Goal: Task Accomplishment & Management: Use online tool/utility

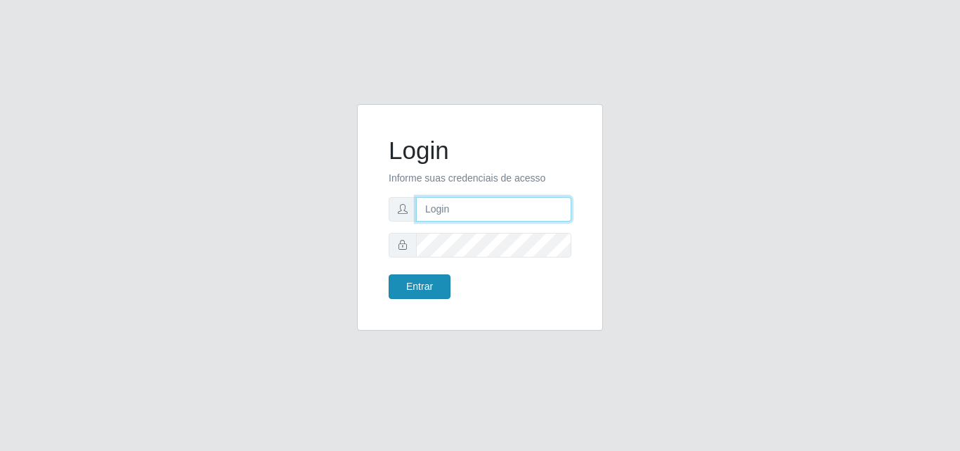
type input "[EMAIL_ADDRESS][DOMAIN_NAME]"
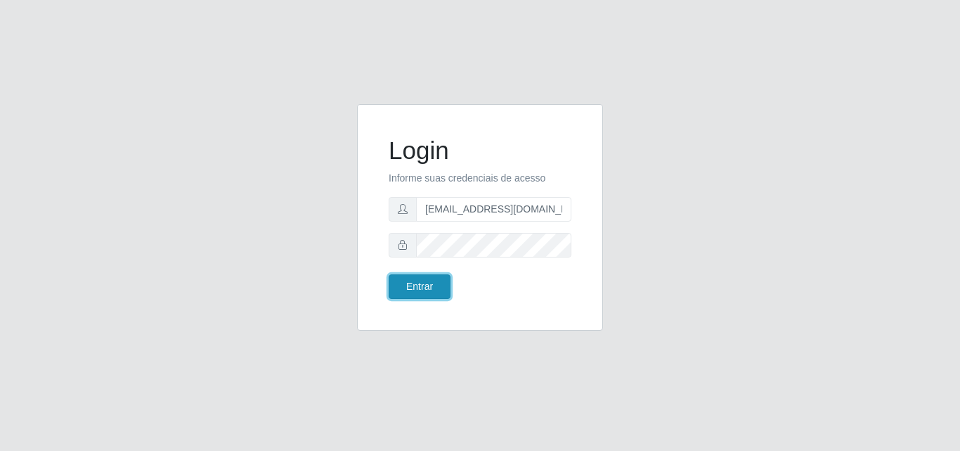
click at [422, 289] on button "Entrar" at bounding box center [420, 286] width 62 height 25
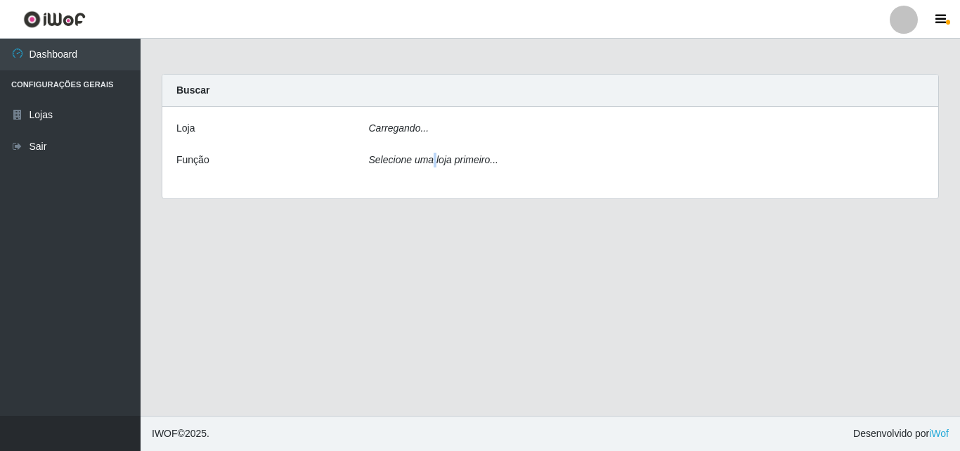
click at [422, 289] on main "Carregando... Buscar [PERSON_NAME]... Função Selecione uma loja primeiro..." at bounding box center [551, 227] width 820 height 377
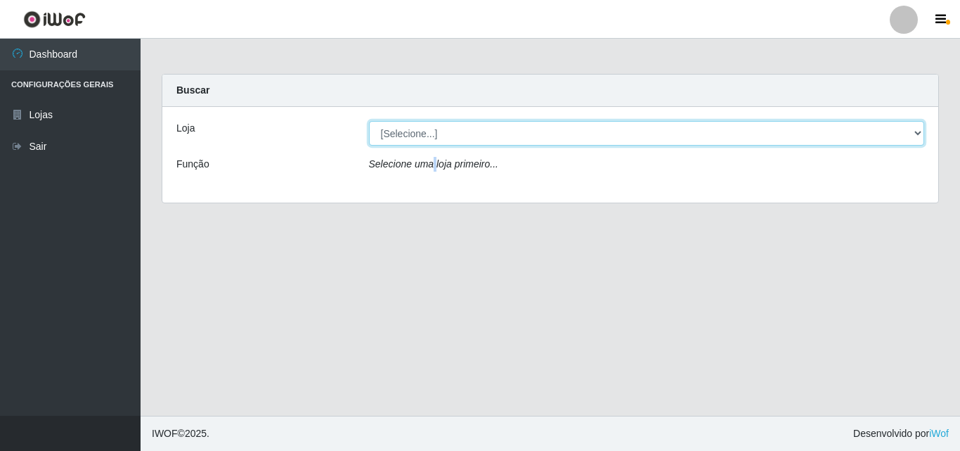
click at [495, 136] on select "[Selecione...] Rede Potiguar 1 - Macaíba" at bounding box center [647, 133] width 556 height 25
select select "100"
click at [369, 121] on select "[Selecione...] Rede Potiguar 1 - Macaíba" at bounding box center [647, 133] width 556 height 25
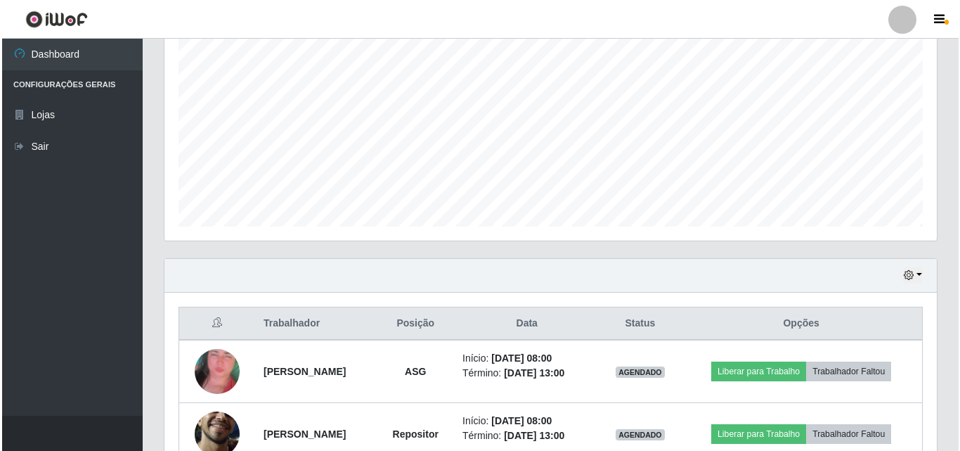
scroll to position [358, 0]
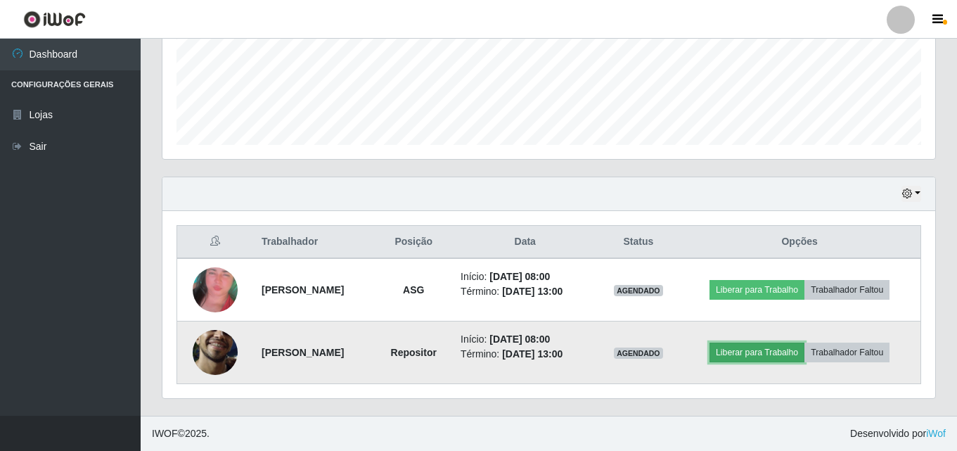
click at [751, 349] on button "Liberar para Trabalho" at bounding box center [756, 352] width 95 height 20
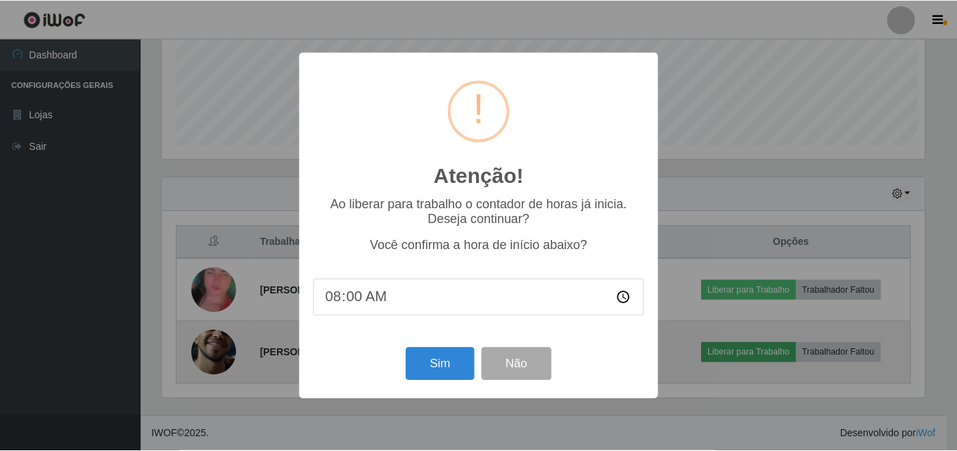
scroll to position [292, 765]
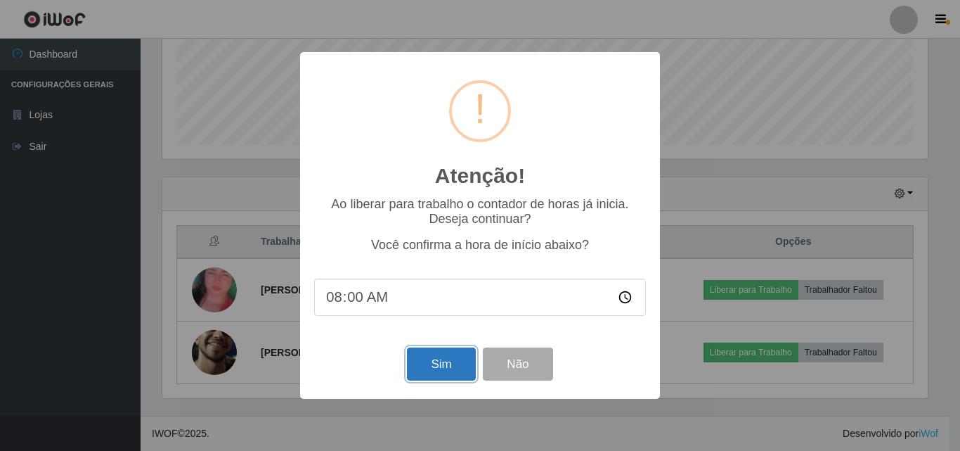
click at [453, 363] on button "Sim" at bounding box center [441, 363] width 68 height 33
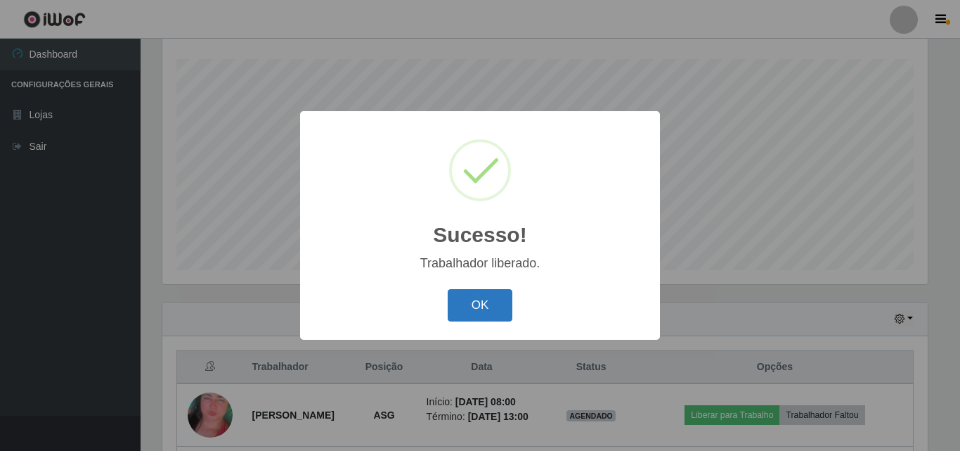
click at [470, 292] on button "OK" at bounding box center [480, 305] width 65 height 33
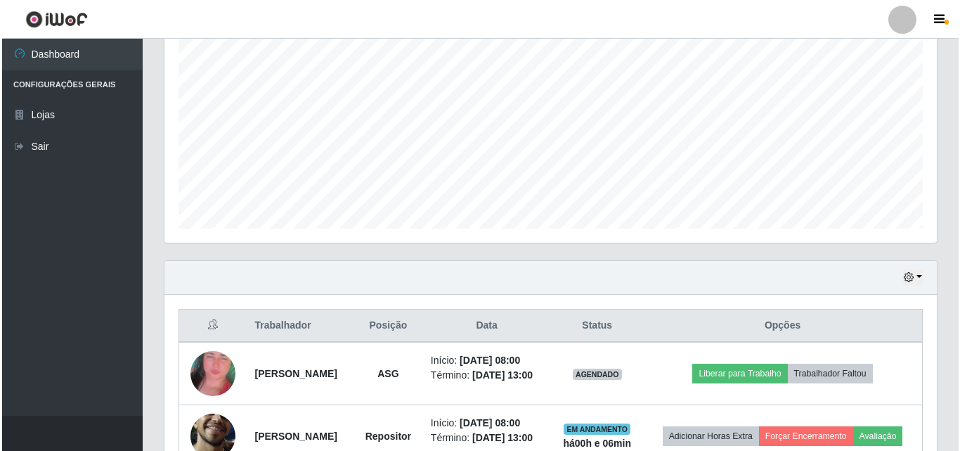
scroll to position [379, 0]
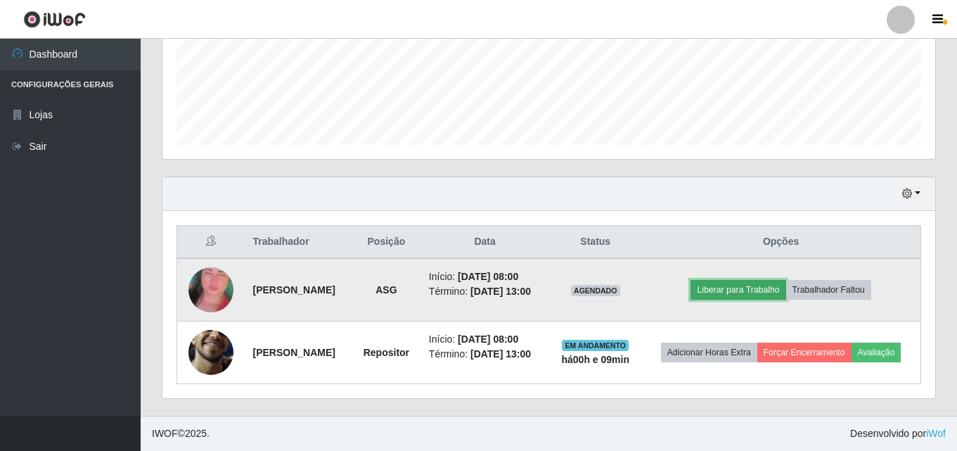
click at [769, 280] on button "Liberar para Trabalho" at bounding box center [737, 290] width 95 height 20
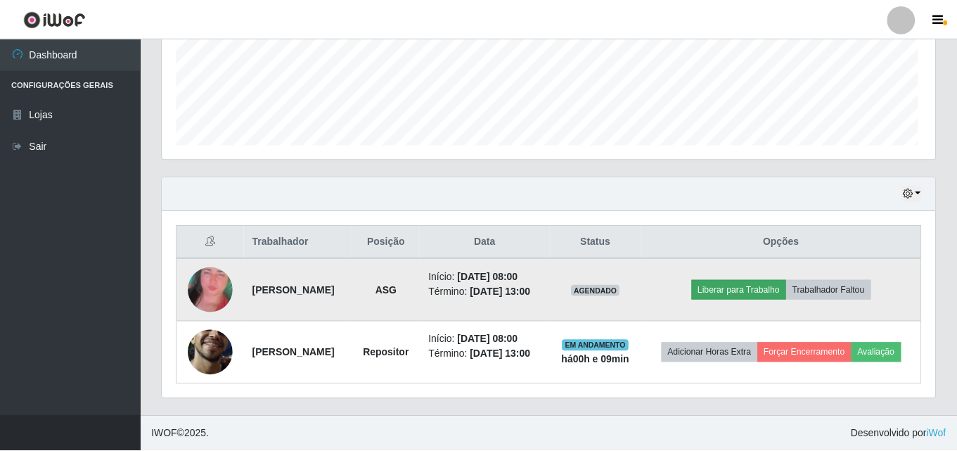
scroll to position [292, 765]
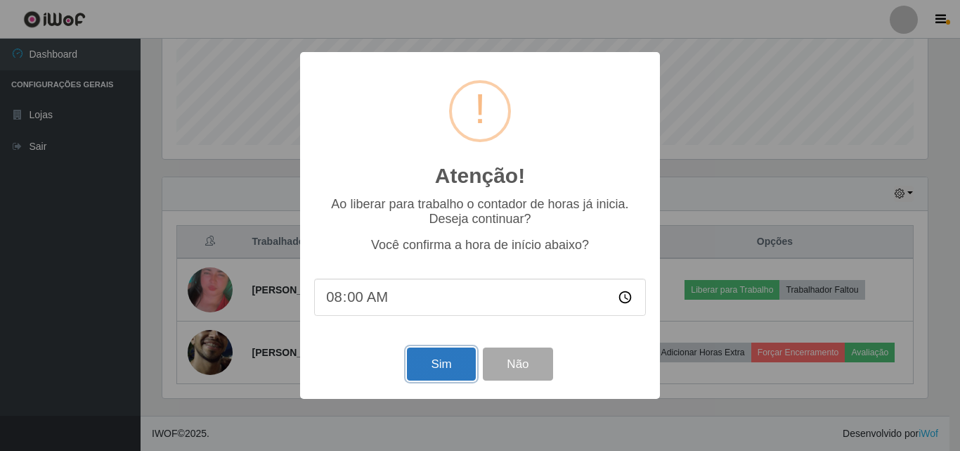
click at [451, 361] on button "Sim" at bounding box center [441, 363] width 68 height 33
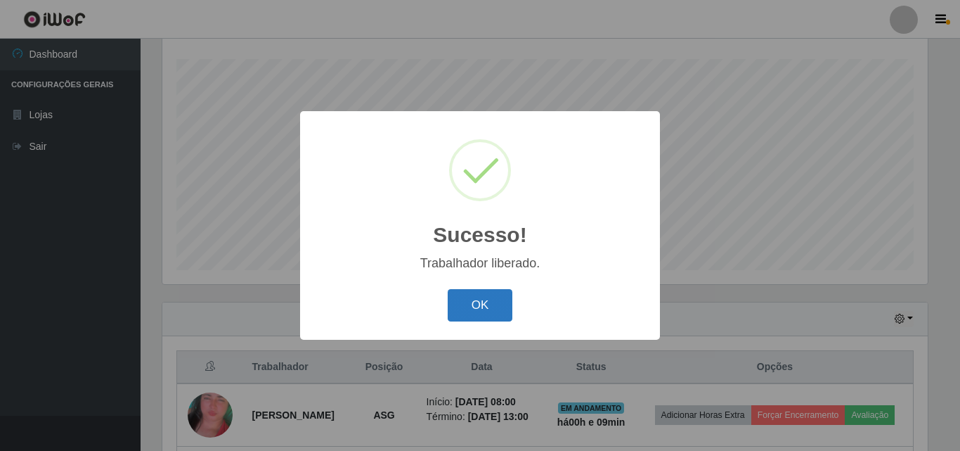
click at [485, 298] on button "OK" at bounding box center [480, 305] width 65 height 33
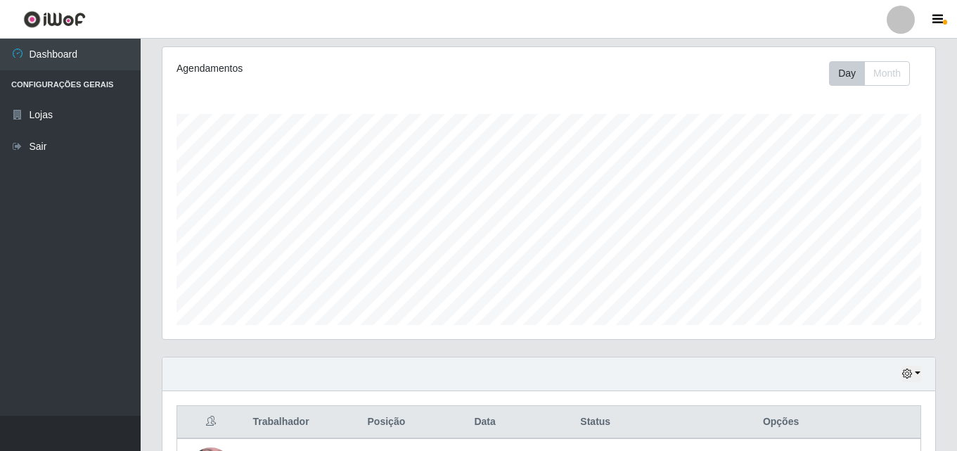
scroll to position [168, 0]
